Goal: Entertainment & Leisure: Consume media (video, audio)

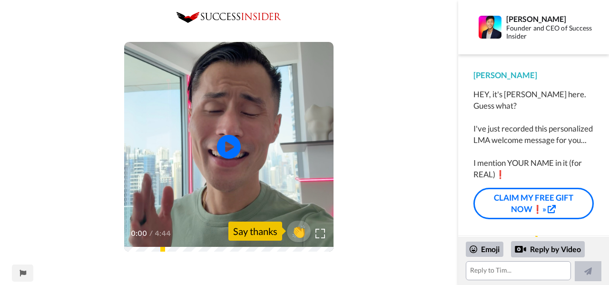
scroll to position [8, 0]
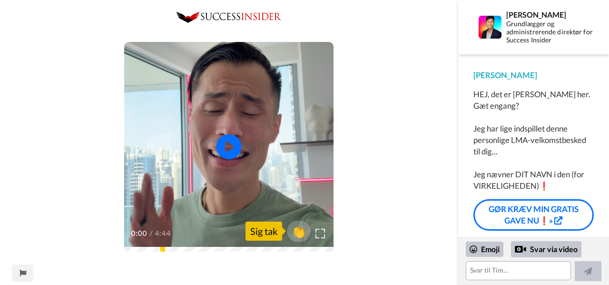
click at [227, 149] on icon "Play/Pause" at bounding box center [229, 146] width 25 height 45
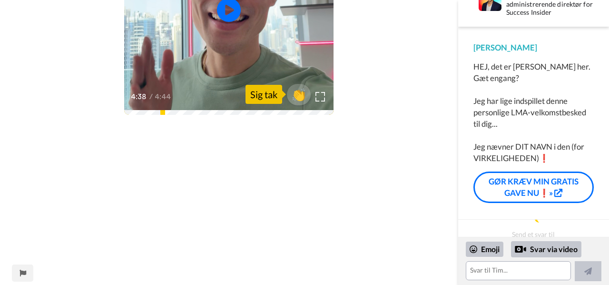
scroll to position [0, 0]
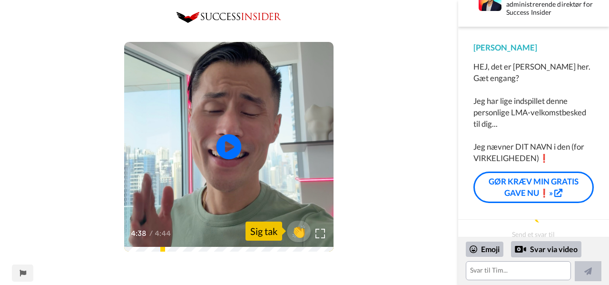
click at [230, 145] on icon "Play/Pause" at bounding box center [229, 146] width 25 height 45
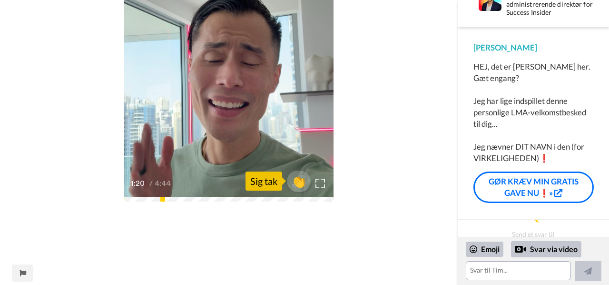
scroll to position [51, 0]
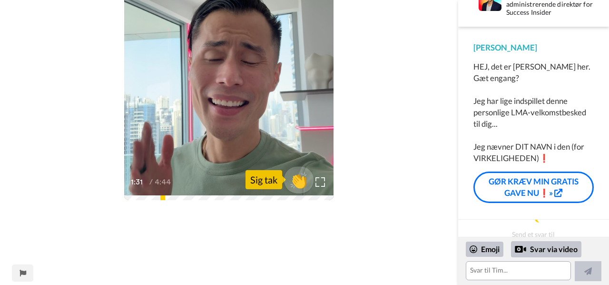
click at [297, 182] on font "👏" at bounding box center [299, 179] width 18 height 17
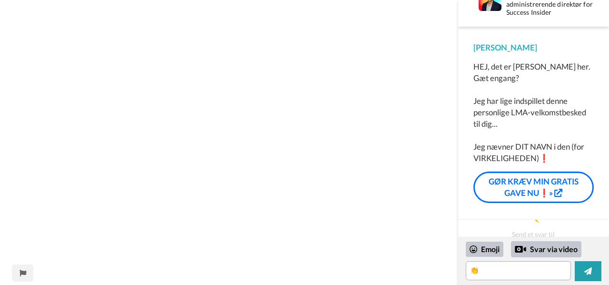
scroll to position [428, 0]
click at [532, 184] on font "GØR KRÆV MIN GRATIS GAVE NU❗»" at bounding box center [534, 186] width 90 height 21
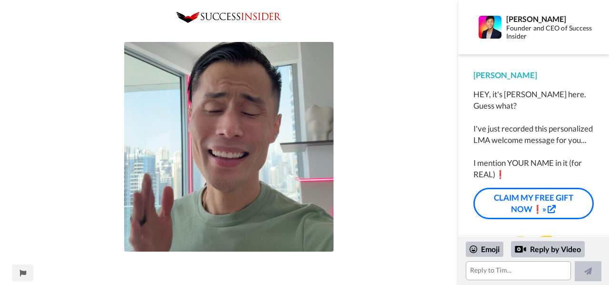
scroll to position [16, 0]
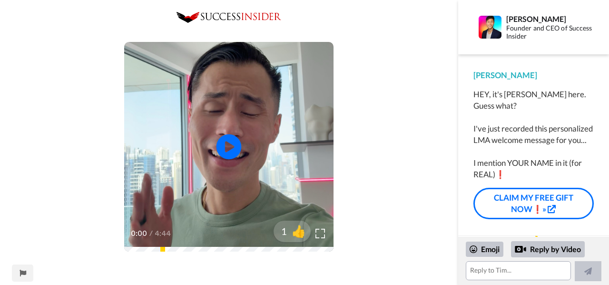
click at [228, 143] on icon "Play/Pause" at bounding box center [229, 146] width 25 height 45
